Goal: Task Accomplishment & Management: Use online tool/utility

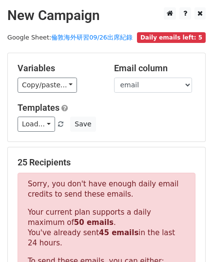
scroll to position [179, 0]
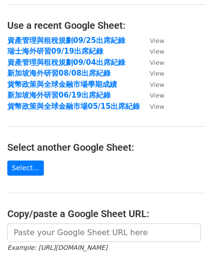
scroll to position [98, 0]
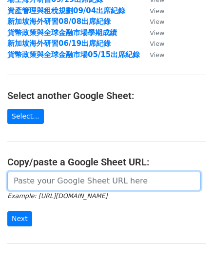
click at [64, 181] on input "url" at bounding box center [104, 181] width 194 height 19
paste input "https://docs.google.com/spreadsheets/d/1fSqzgoNNnZDkFK0VaXlgRyt1T--lNsOKHfyYFRi…"
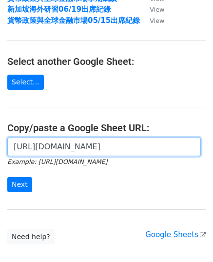
scroll to position [147, 0]
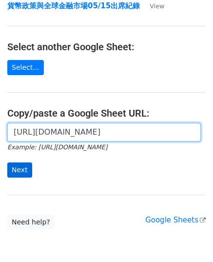
type input "https://docs.google.com/spreadsheets/d/1fSqzgoNNnZDkFK0VaXlgRyt1T--lNsOKHfyYFRi…"
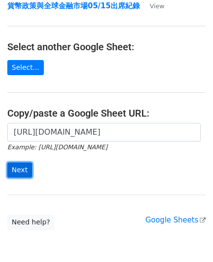
click at [12, 166] on input "Next" at bounding box center [19, 170] width 25 height 15
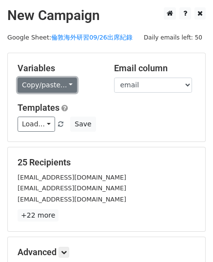
click at [58, 86] on link "Copy/paste..." at bounding box center [48, 85] width 60 height 15
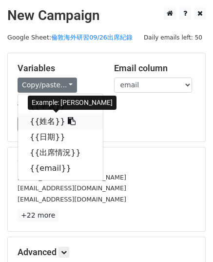
click at [68, 119] on icon at bounding box center [72, 121] width 8 height 8
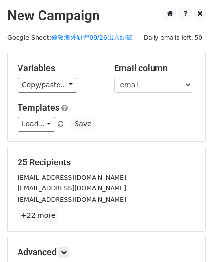
click at [74, 87] on div "Copy/paste... {{學號}} {{姓名}} {{日期}} {{出席情況}} {{email}}" at bounding box center [59, 85] width 82 height 15
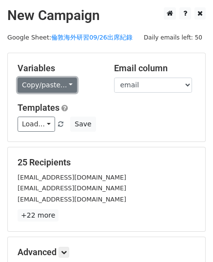
click at [62, 85] on link "Copy/paste..." at bounding box center [48, 85] width 60 height 15
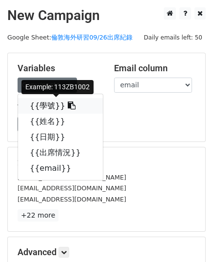
click at [68, 107] on icon at bounding box center [72, 106] width 8 height 8
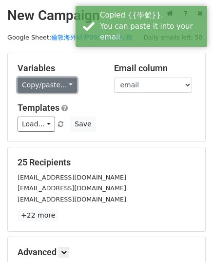
click at [41, 91] on link "Copy/paste..." at bounding box center [48, 85] width 60 height 15
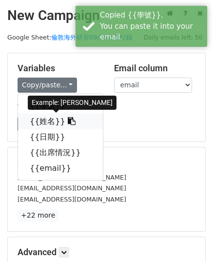
click at [65, 117] on span at bounding box center [70, 121] width 10 height 9
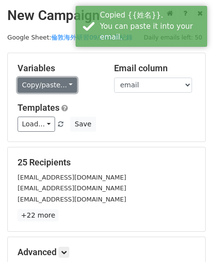
click at [63, 88] on link "Copy/paste..." at bounding box center [48, 85] width 60 height 15
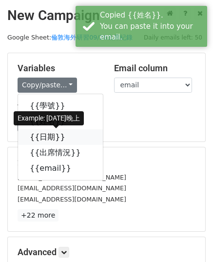
click at [68, 133] on icon at bounding box center [72, 137] width 8 height 8
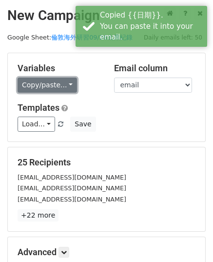
click at [49, 78] on link "Copy/paste..." at bounding box center [48, 85] width 60 height 15
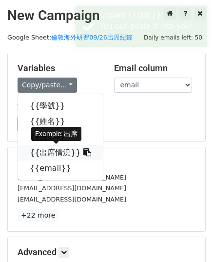
click at [71, 154] on link "{{出席情況}}" at bounding box center [60, 153] width 85 height 16
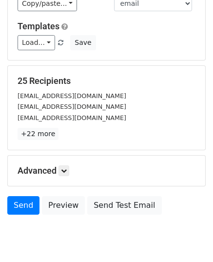
scroll to position [115, 0]
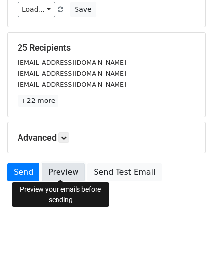
click at [61, 171] on link "Preview" at bounding box center [63, 172] width 43 height 19
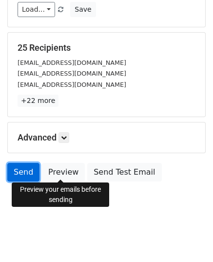
click at [15, 166] on link "Send" at bounding box center [23, 172] width 32 height 19
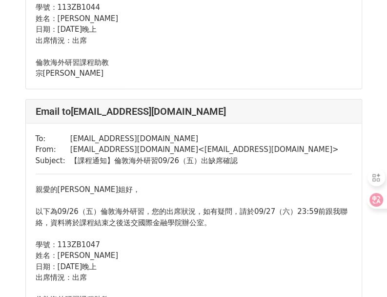
scroll to position [1807, 0]
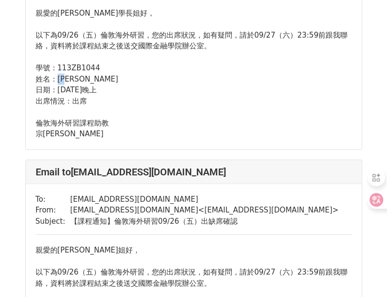
drag, startPoint x: 59, startPoint y: 75, endPoint x: 74, endPoint y: 75, distance: 14.7
click at [74, 75] on div "姓名：陳昕 日期：2025/09/26晚上 出席情況：出席 倫敦海外研習課程助教 宗桓敬上" at bounding box center [194, 107] width 317 height 66
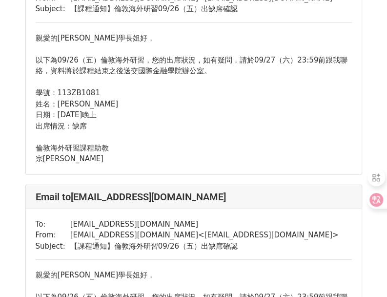
scroll to position [4152, 0]
